Goal: Use online tool/utility: Utilize a website feature to perform a specific function

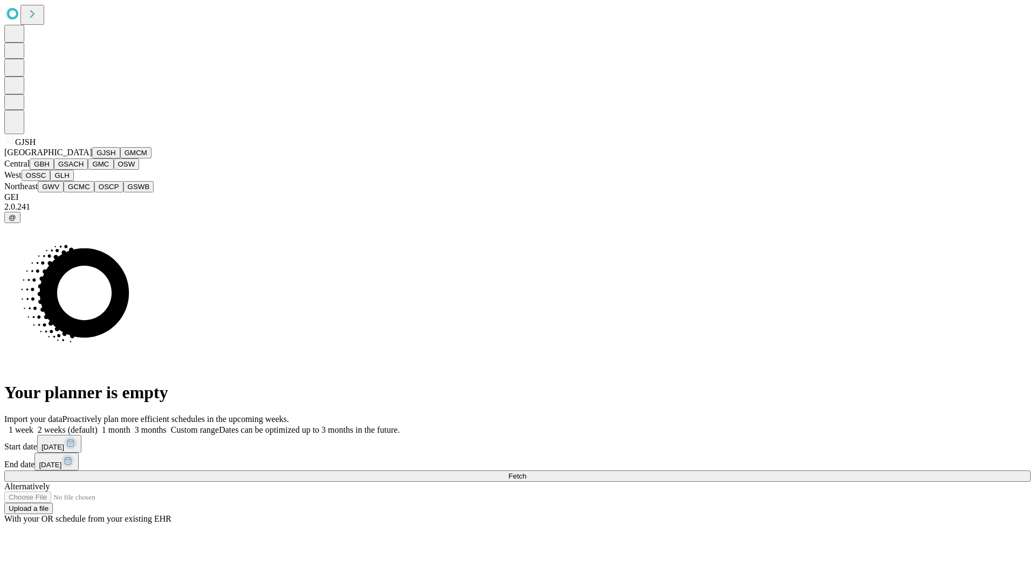
click at [92, 159] on button "GJSH" at bounding box center [106, 152] width 28 height 11
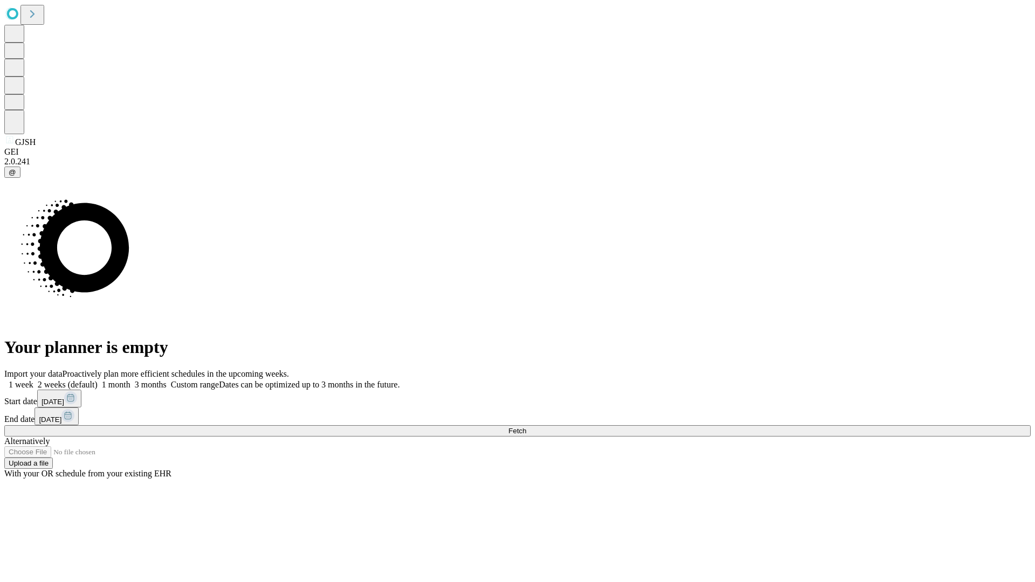
click at [33, 380] on label "1 week" at bounding box center [18, 384] width 29 height 9
click at [526, 427] on span "Fetch" at bounding box center [517, 431] width 18 height 8
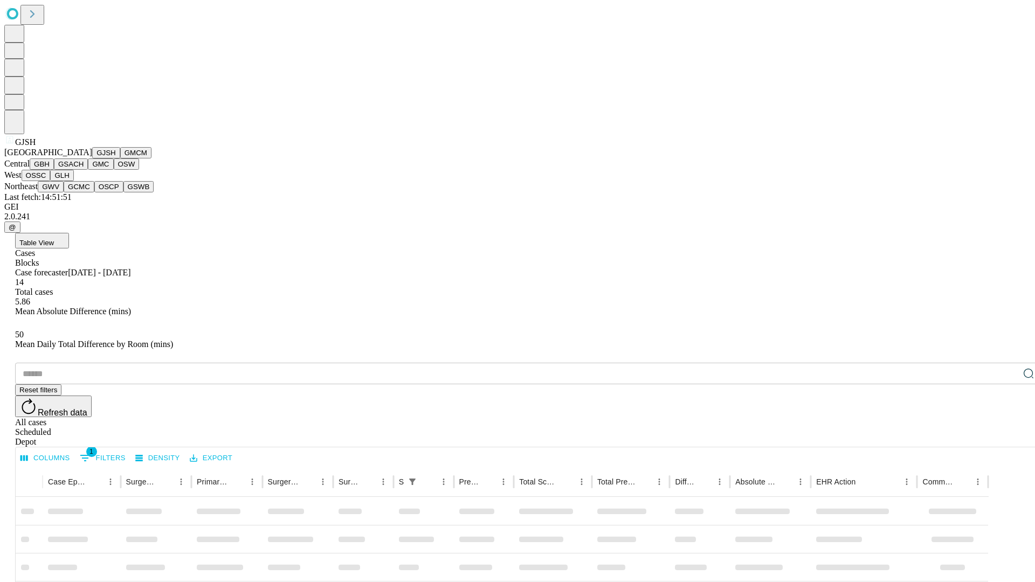
click at [120, 159] on button "GMCM" at bounding box center [135, 152] width 31 height 11
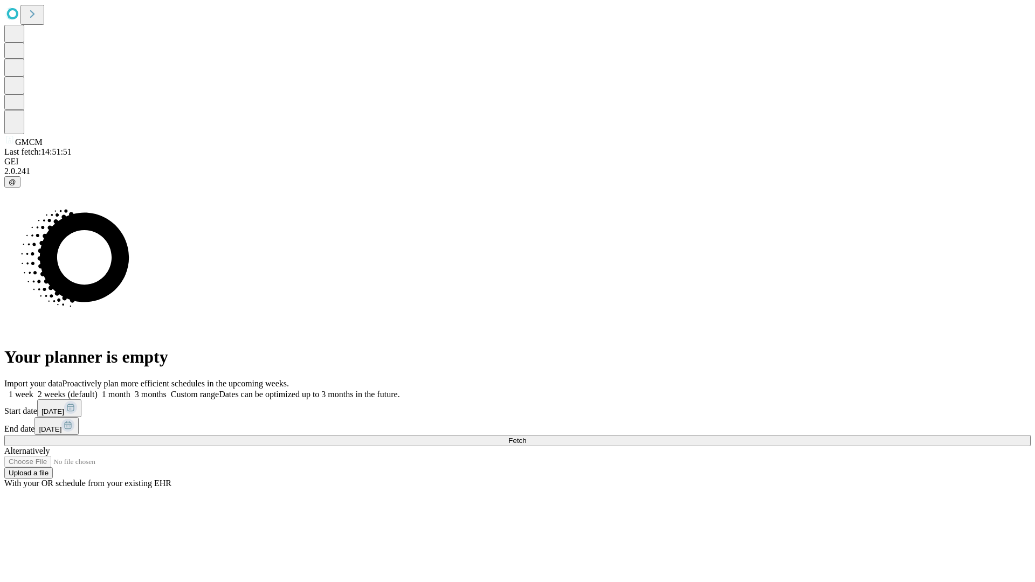
click at [33, 390] on label "1 week" at bounding box center [18, 394] width 29 height 9
click at [526, 437] on span "Fetch" at bounding box center [517, 441] width 18 height 8
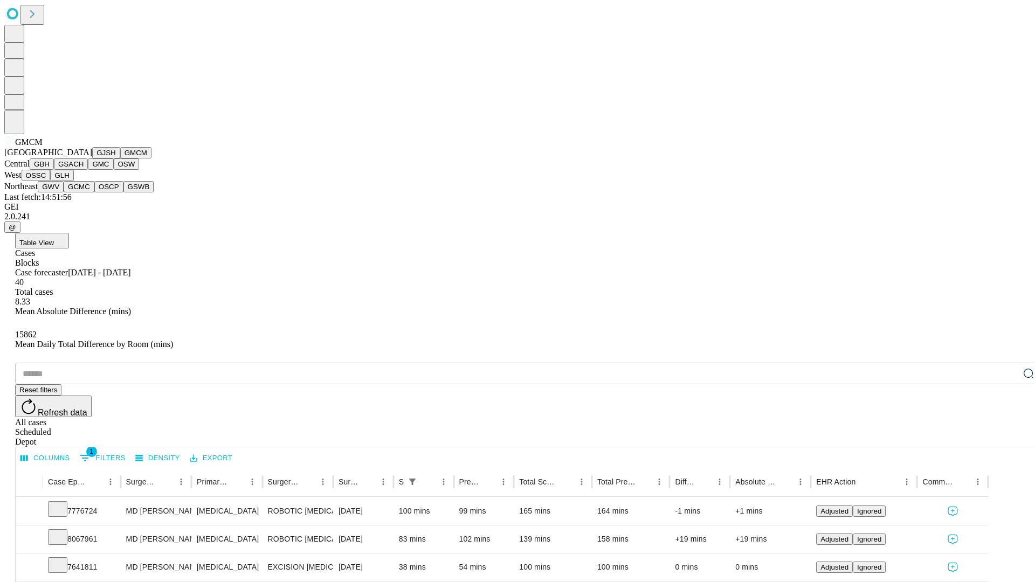
click at [54, 170] on button "GBH" at bounding box center [42, 164] width 24 height 11
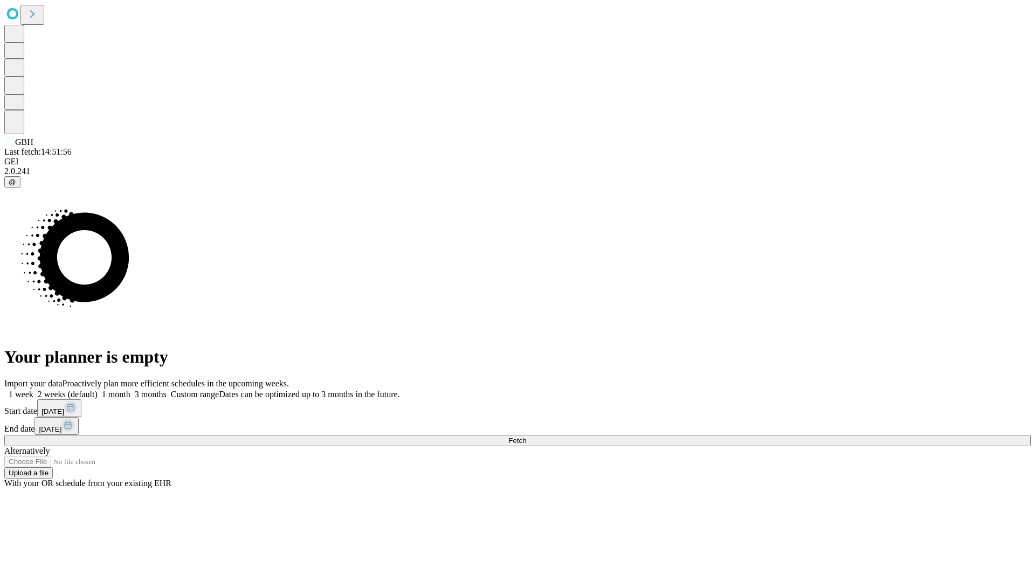
click at [33, 390] on label "1 week" at bounding box center [18, 394] width 29 height 9
click at [526, 437] on span "Fetch" at bounding box center [517, 441] width 18 height 8
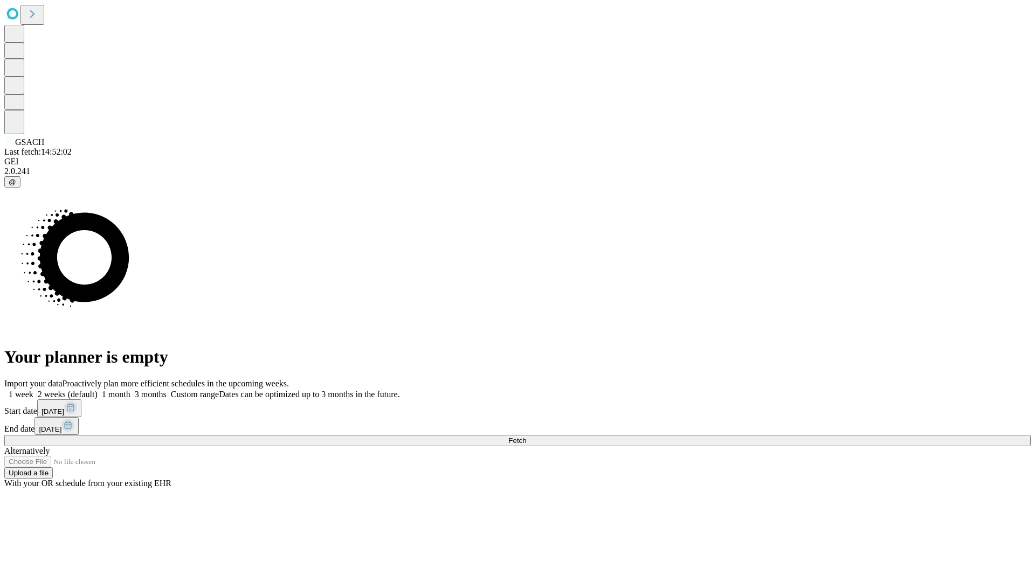
click at [33, 390] on label "1 week" at bounding box center [18, 394] width 29 height 9
click at [526, 437] on span "Fetch" at bounding box center [517, 441] width 18 height 8
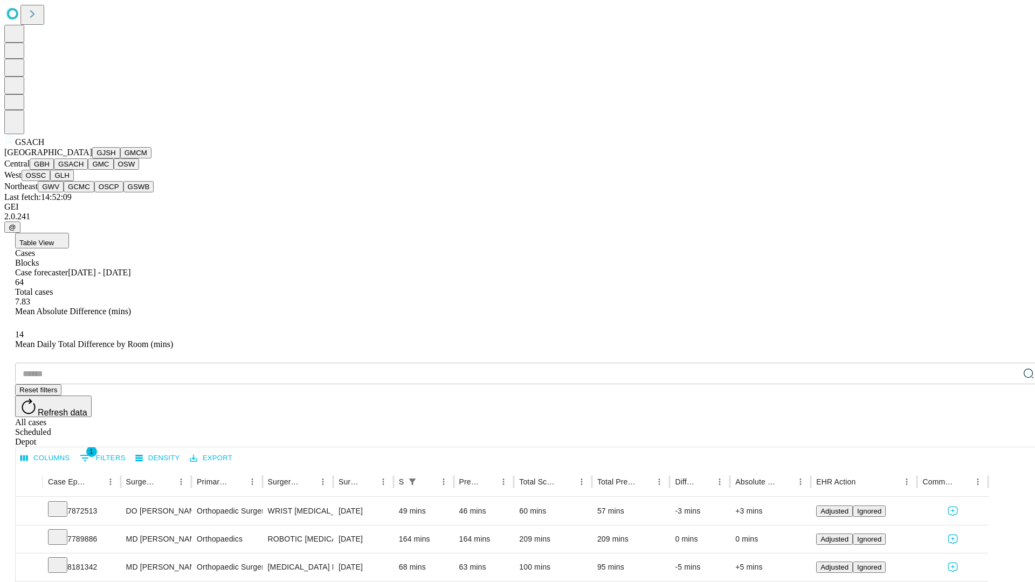
click at [88, 170] on button "GMC" at bounding box center [100, 164] width 25 height 11
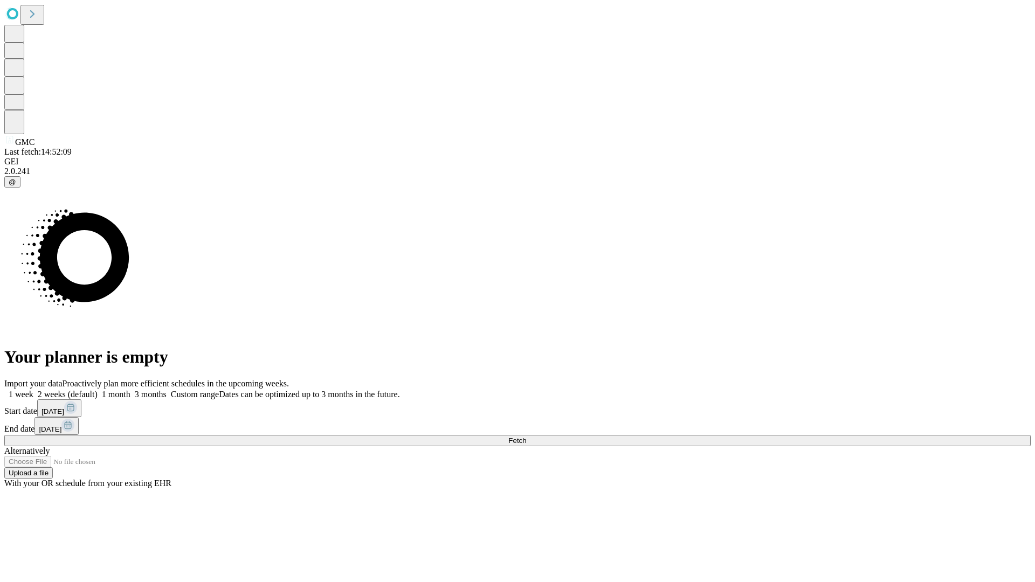
click at [33, 390] on label "1 week" at bounding box center [18, 394] width 29 height 9
click at [526, 437] on span "Fetch" at bounding box center [517, 441] width 18 height 8
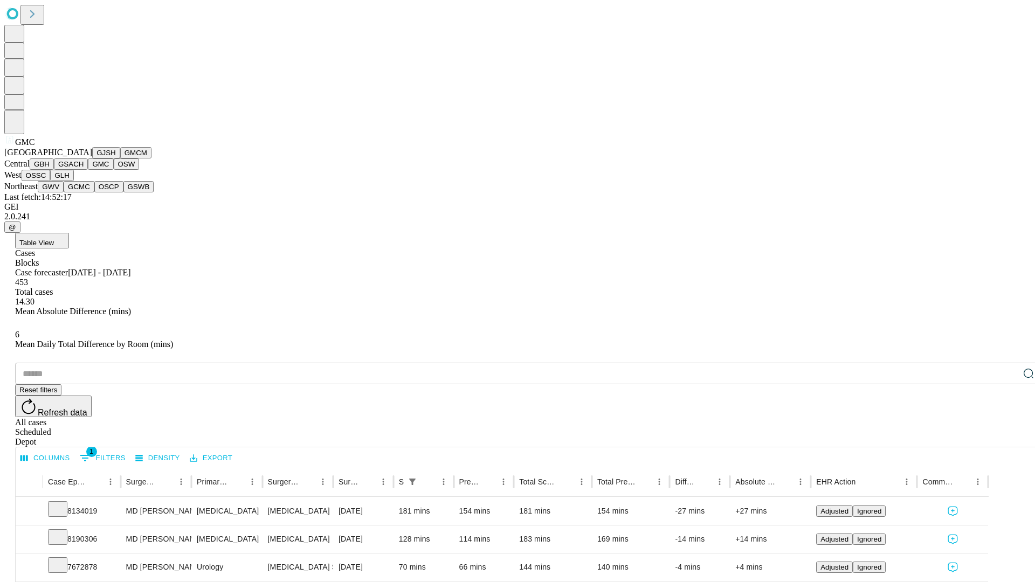
click at [114, 170] on button "OSW" at bounding box center [127, 164] width 26 height 11
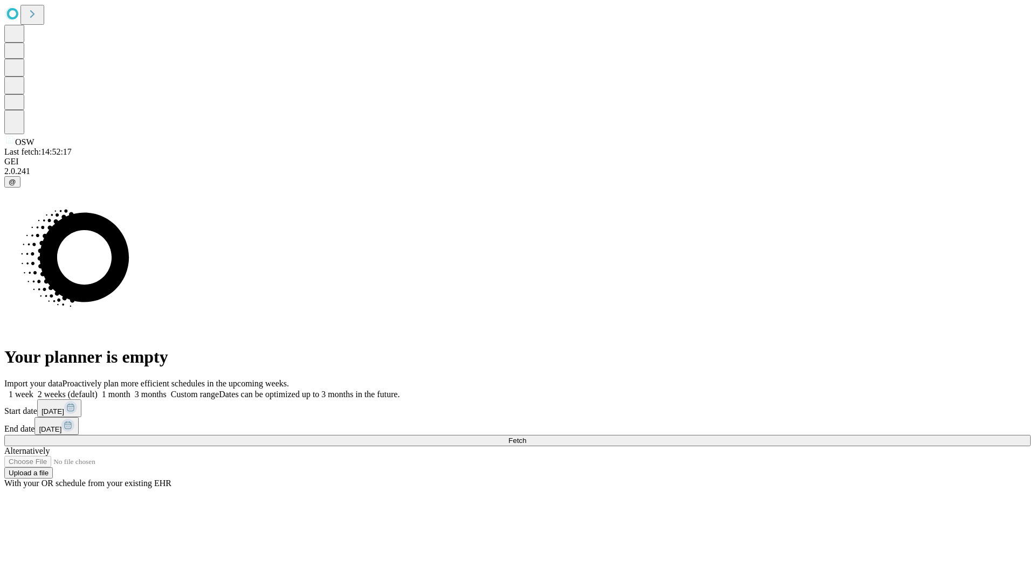
click at [526, 437] on span "Fetch" at bounding box center [517, 441] width 18 height 8
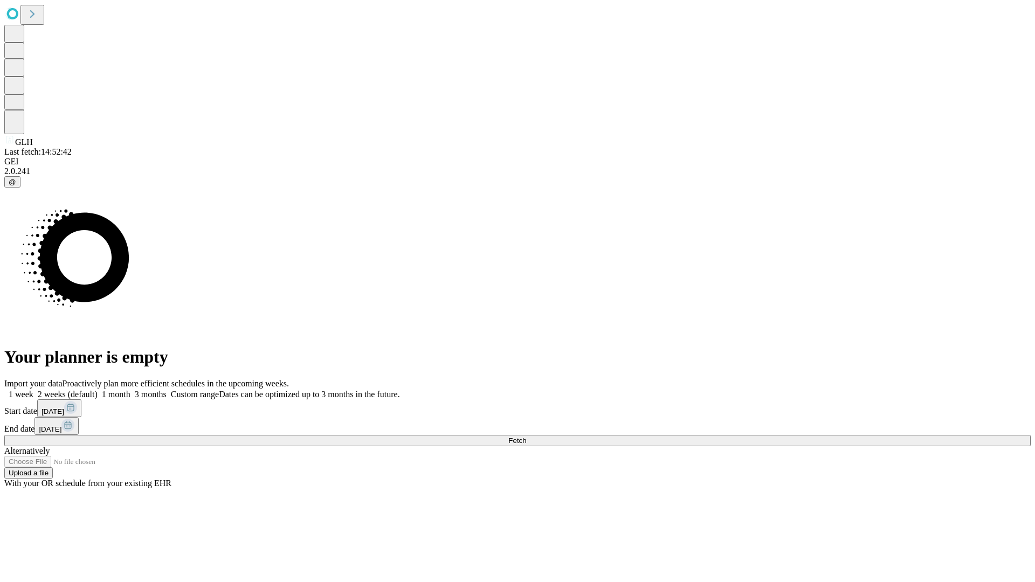
click at [33, 390] on label "1 week" at bounding box center [18, 394] width 29 height 9
click at [526, 437] on span "Fetch" at bounding box center [517, 441] width 18 height 8
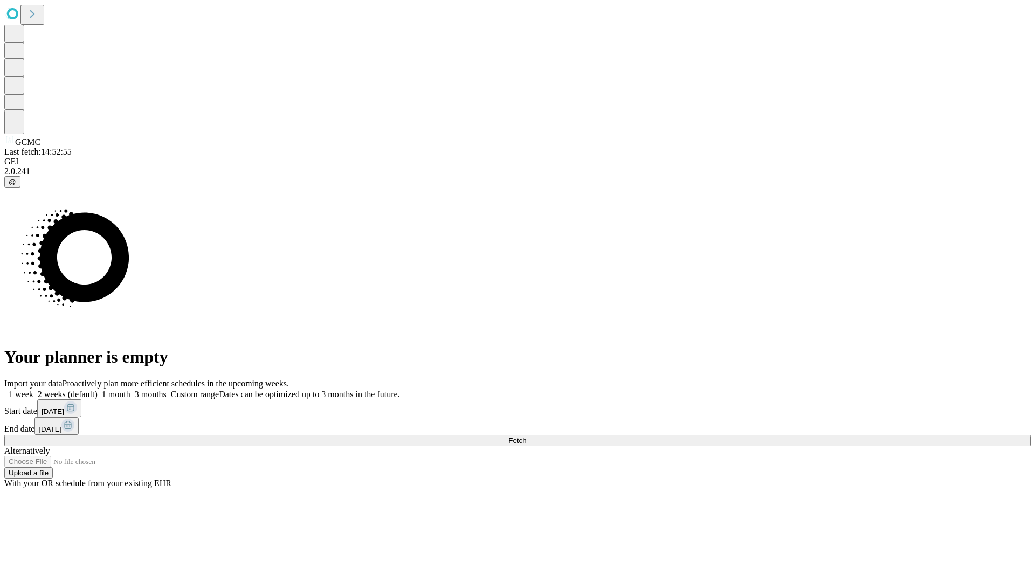
click at [33, 390] on label "1 week" at bounding box center [18, 394] width 29 height 9
click at [526, 437] on span "Fetch" at bounding box center [517, 441] width 18 height 8
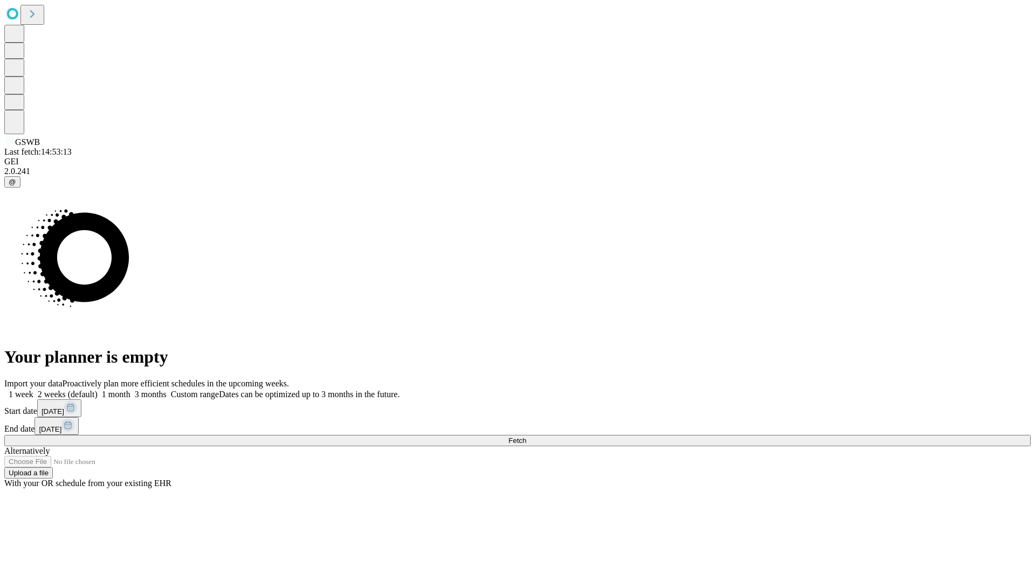
click at [526, 437] on span "Fetch" at bounding box center [517, 441] width 18 height 8
